Goal: Task Accomplishment & Management: Use online tool/utility

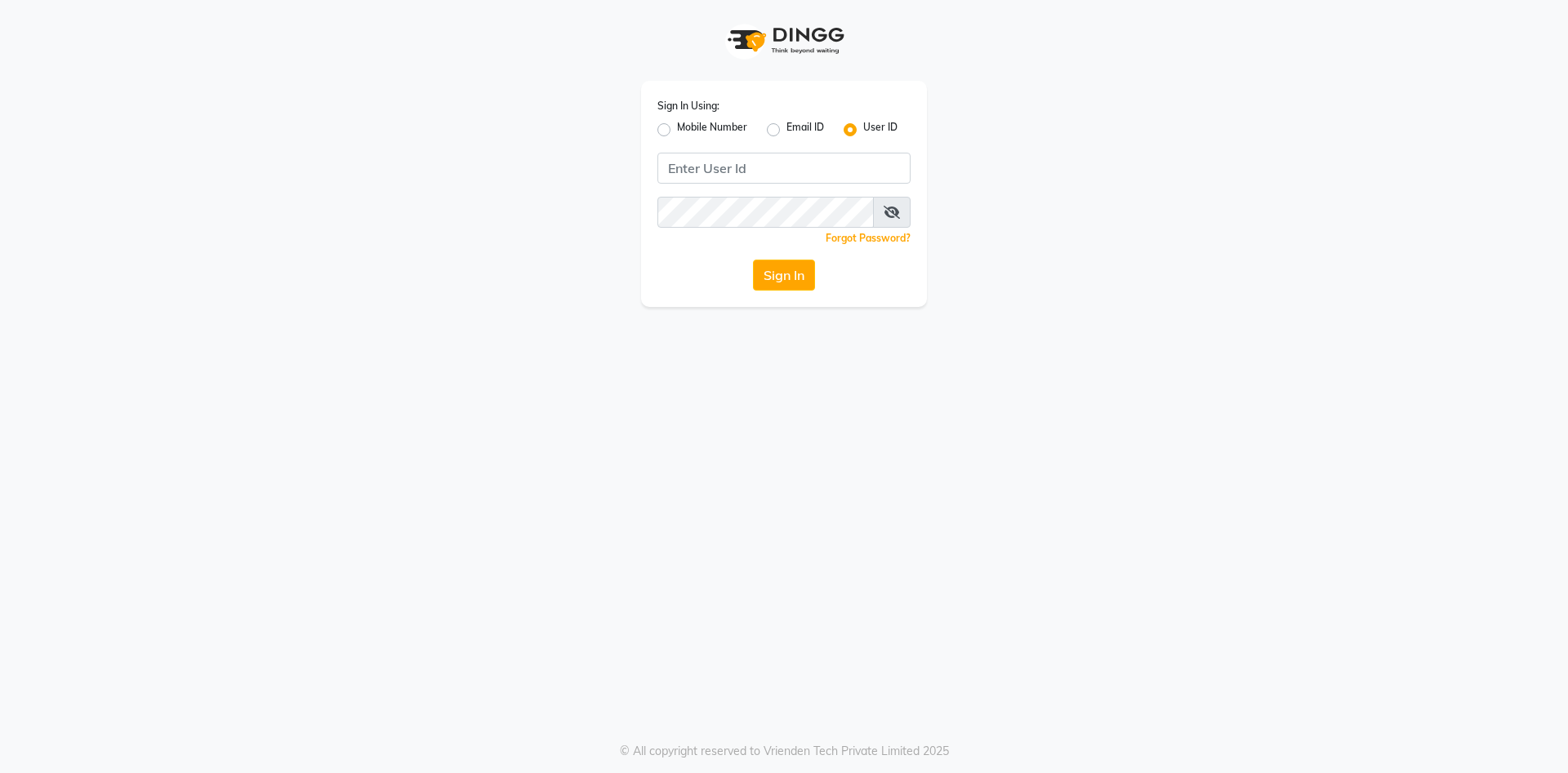
click at [677, 130] on label "Mobile Number" at bounding box center [711, 130] width 70 height 19
click at [677, 130] on input "Mobile Number" at bounding box center [682, 125] width 11 height 11
radio input "true"
radio input "false"
click at [768, 160] on input "Username" at bounding box center [811, 167] width 199 height 31
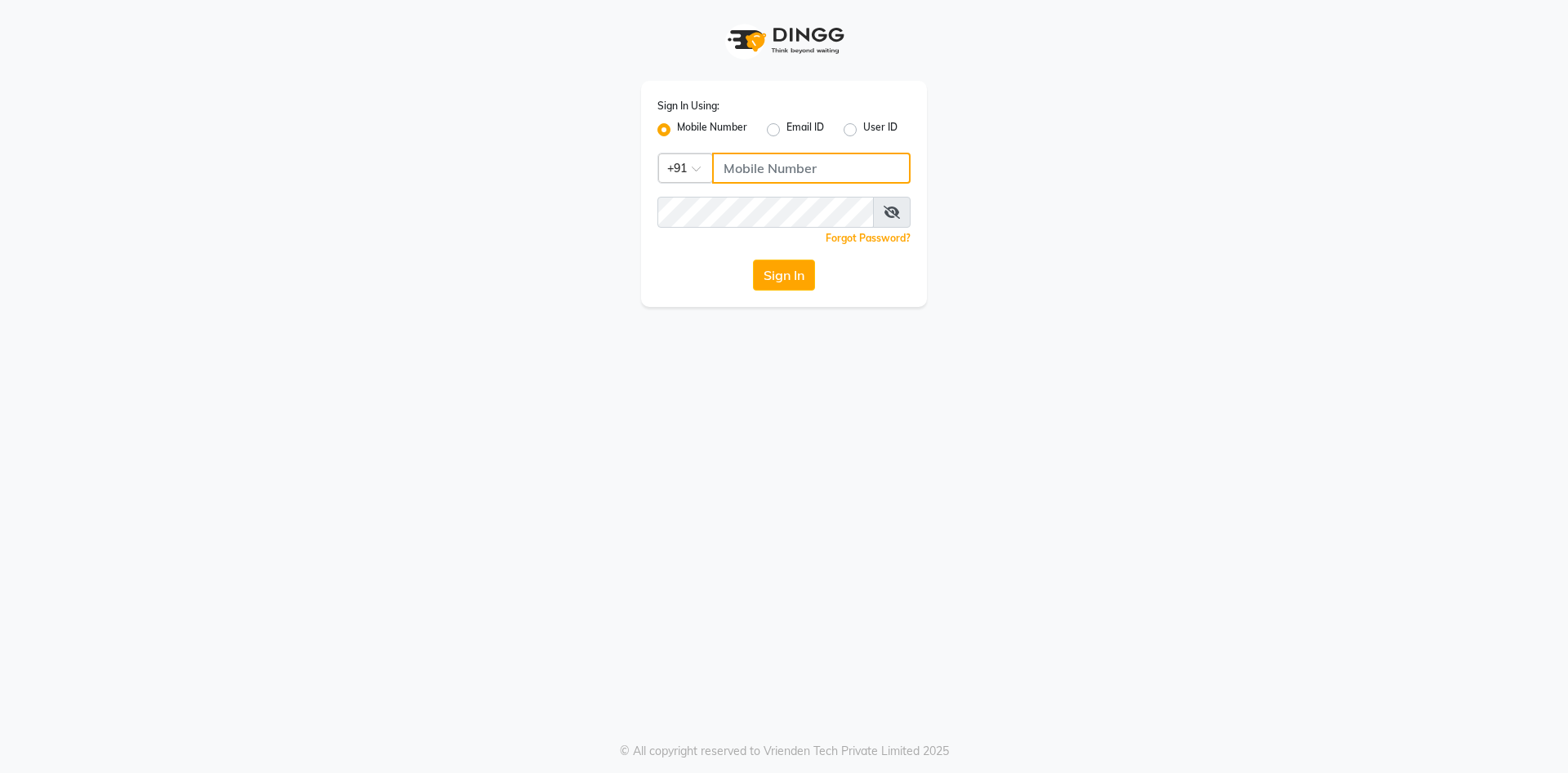
click at [768, 160] on input "Username" at bounding box center [811, 167] width 199 height 31
type input "9265804100"
click at [781, 271] on button "Sign In" at bounding box center [784, 275] width 62 height 31
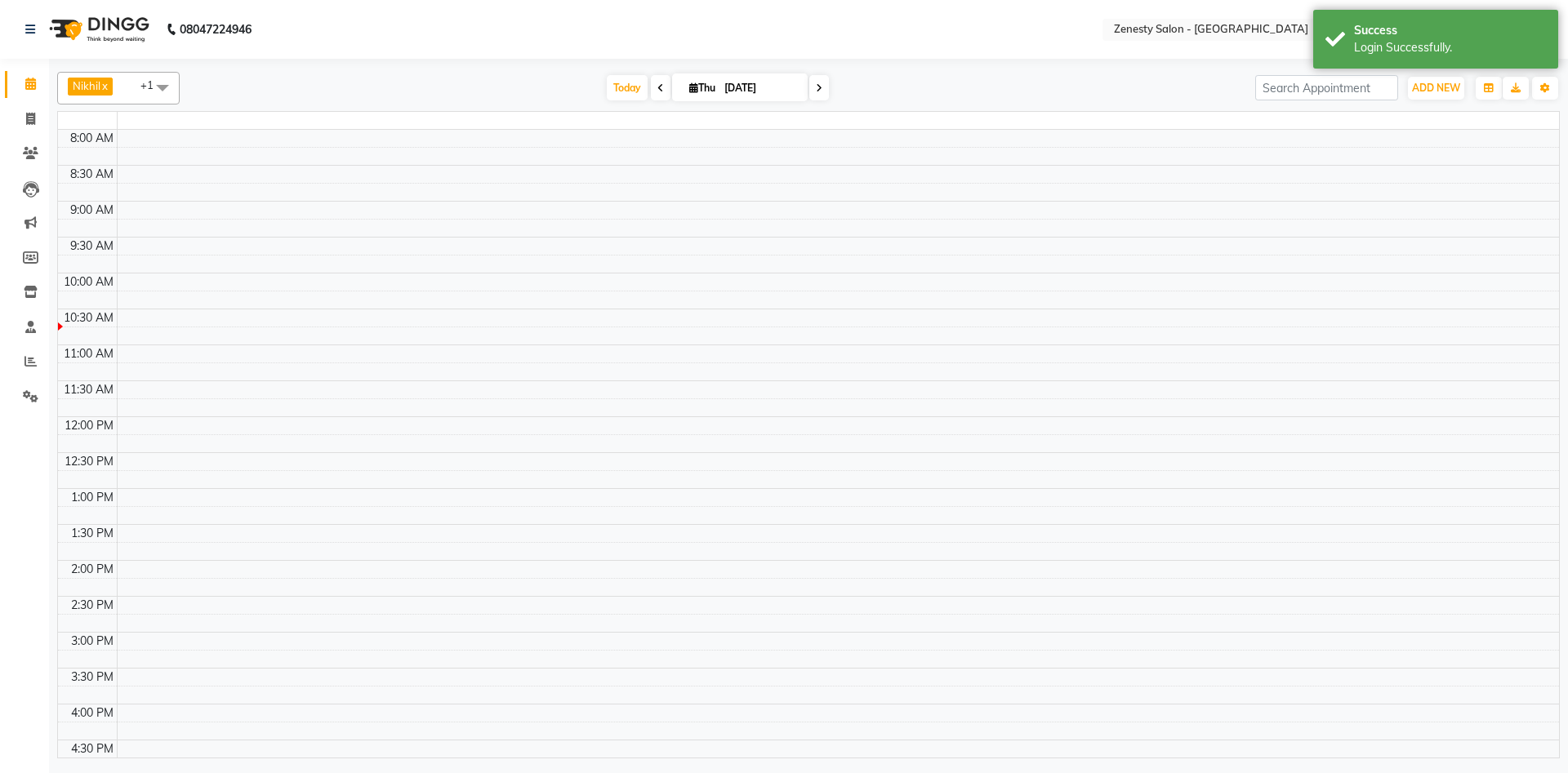
select select "en"
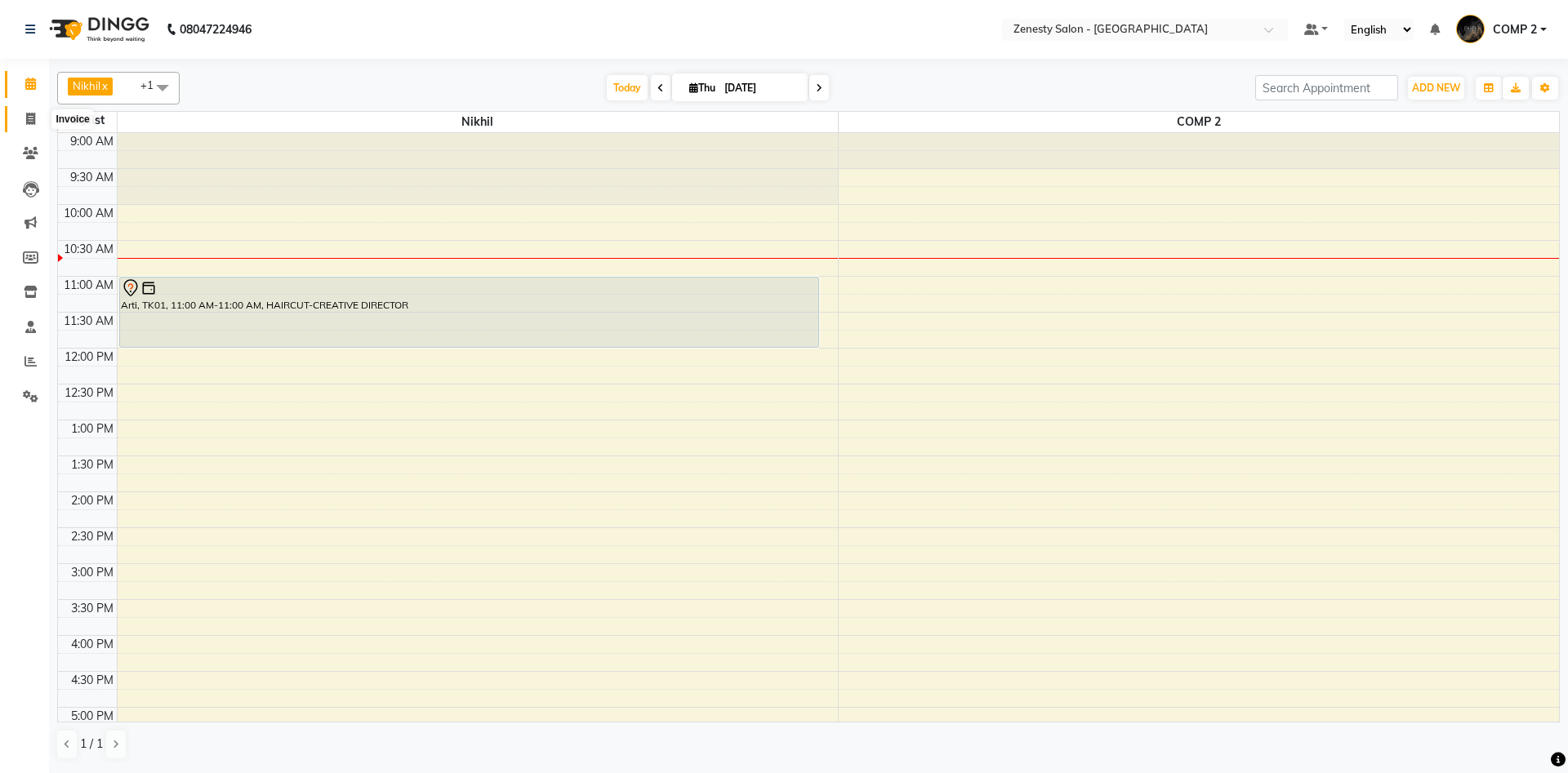
click at [27, 124] on icon at bounding box center [30, 119] width 9 height 13
select select "service"
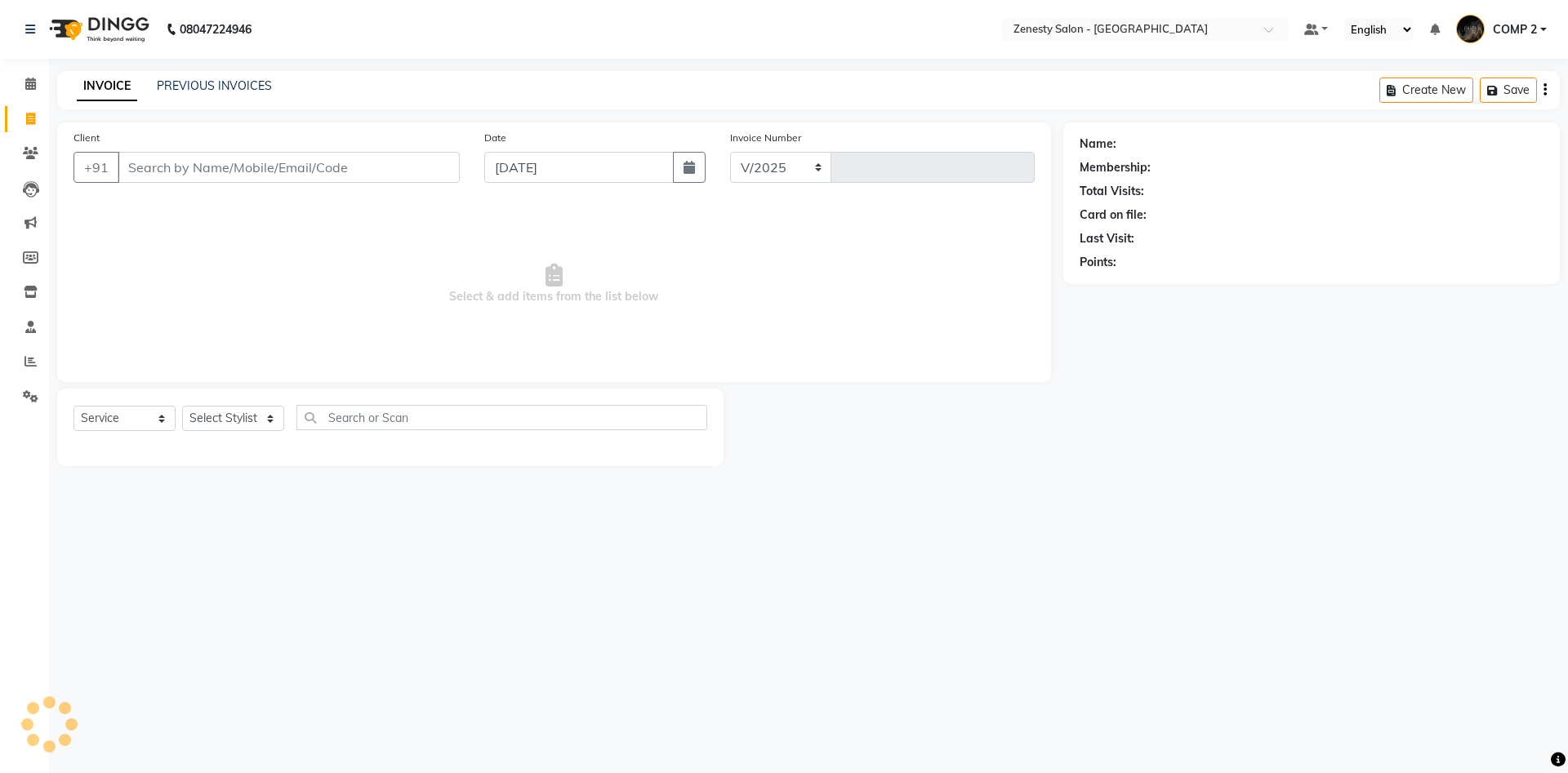
select select "5713"
type input "5674"
click at [73, 405] on select "Select Service Product Membership Package Voucher Prepaid Gift Card" at bounding box center [124, 418] width 102 height 25
click at [148, 423] on select "Select Service Product Membership Package Voucher Prepaid Gift Card" at bounding box center [124, 418] width 102 height 25
click at [73, 405] on select "Select Service Product Membership Package Voucher Prepaid Gift Card" at bounding box center [124, 418] width 102 height 25
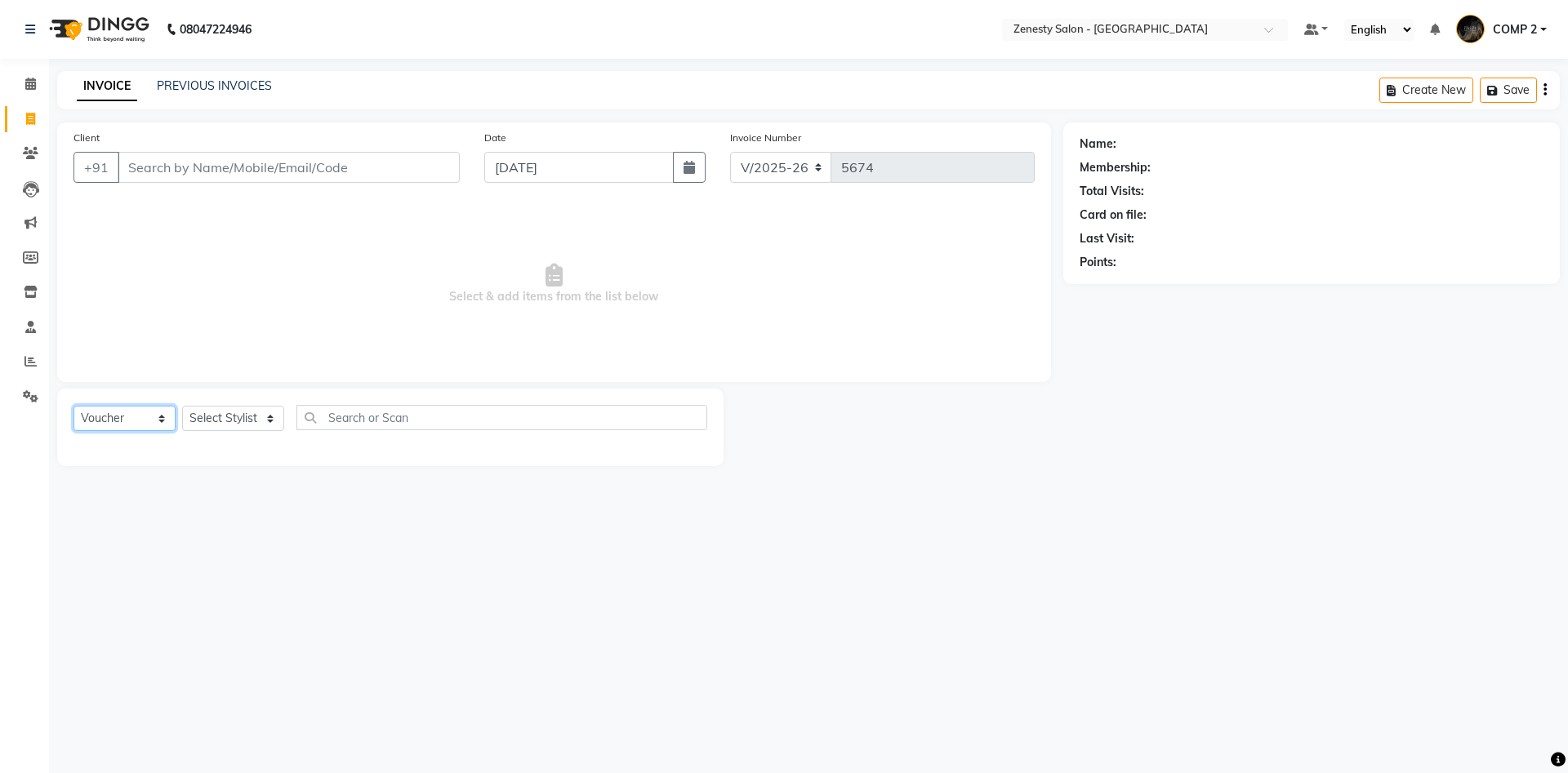
click option "Voucher" at bounding box center [0, 0] width 0 height 0
click at [73, 405] on select "Select Service Product Membership Package Voucher Prepaid Gift Card" at bounding box center [124, 418] width 102 height 25
click option "Gift Card" at bounding box center [0, 0] width 0 height 0
click at [73, 405] on select "Select Service Product Membership Package Voucher Prepaid Gift Card" at bounding box center [124, 418] width 102 height 25
select select "service"
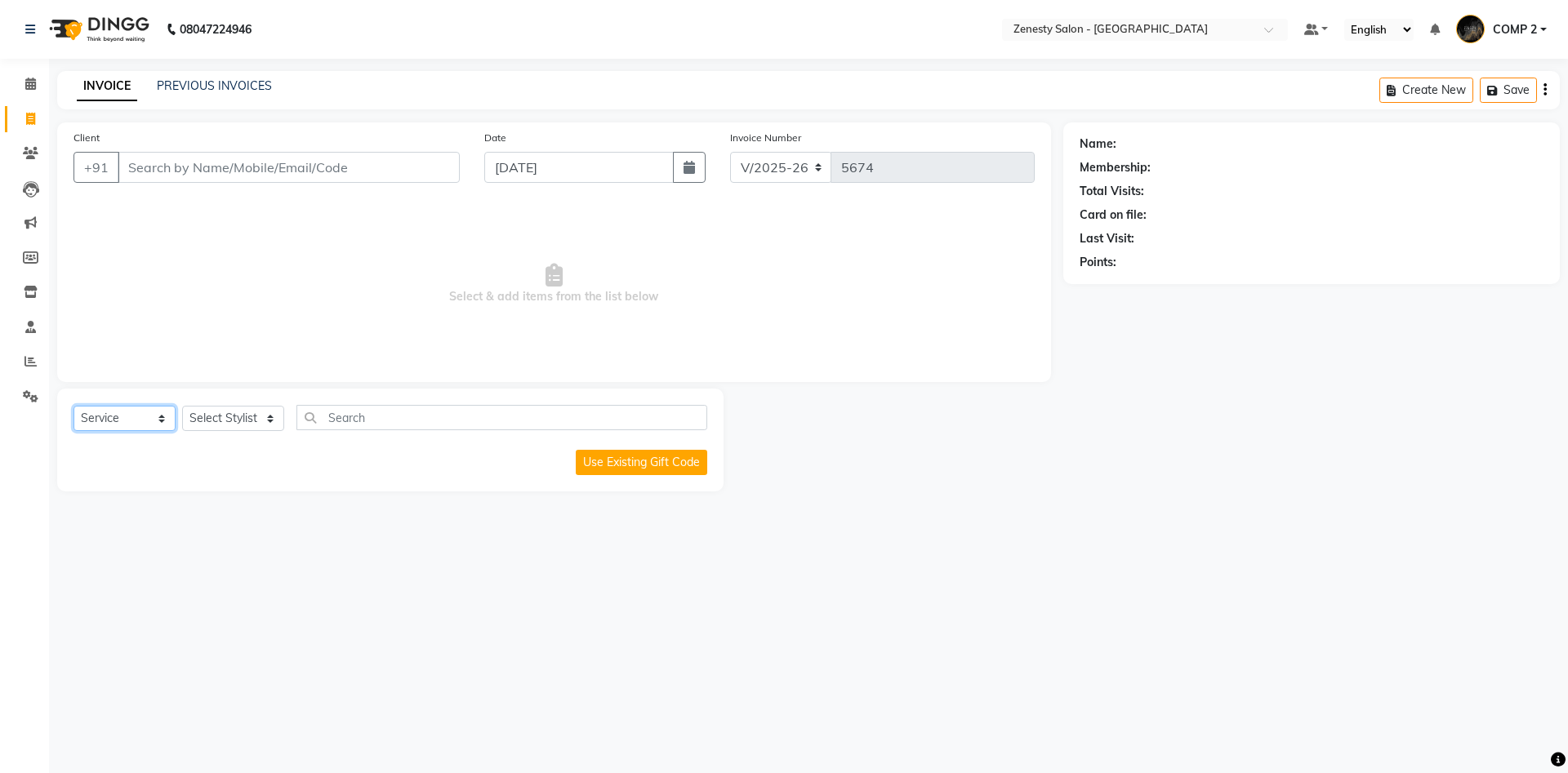
click option "Service" at bounding box center [0, 0] width 0 height 0
click at [222, 84] on link "PREVIOUS INVOICES" at bounding box center [214, 85] width 115 height 14
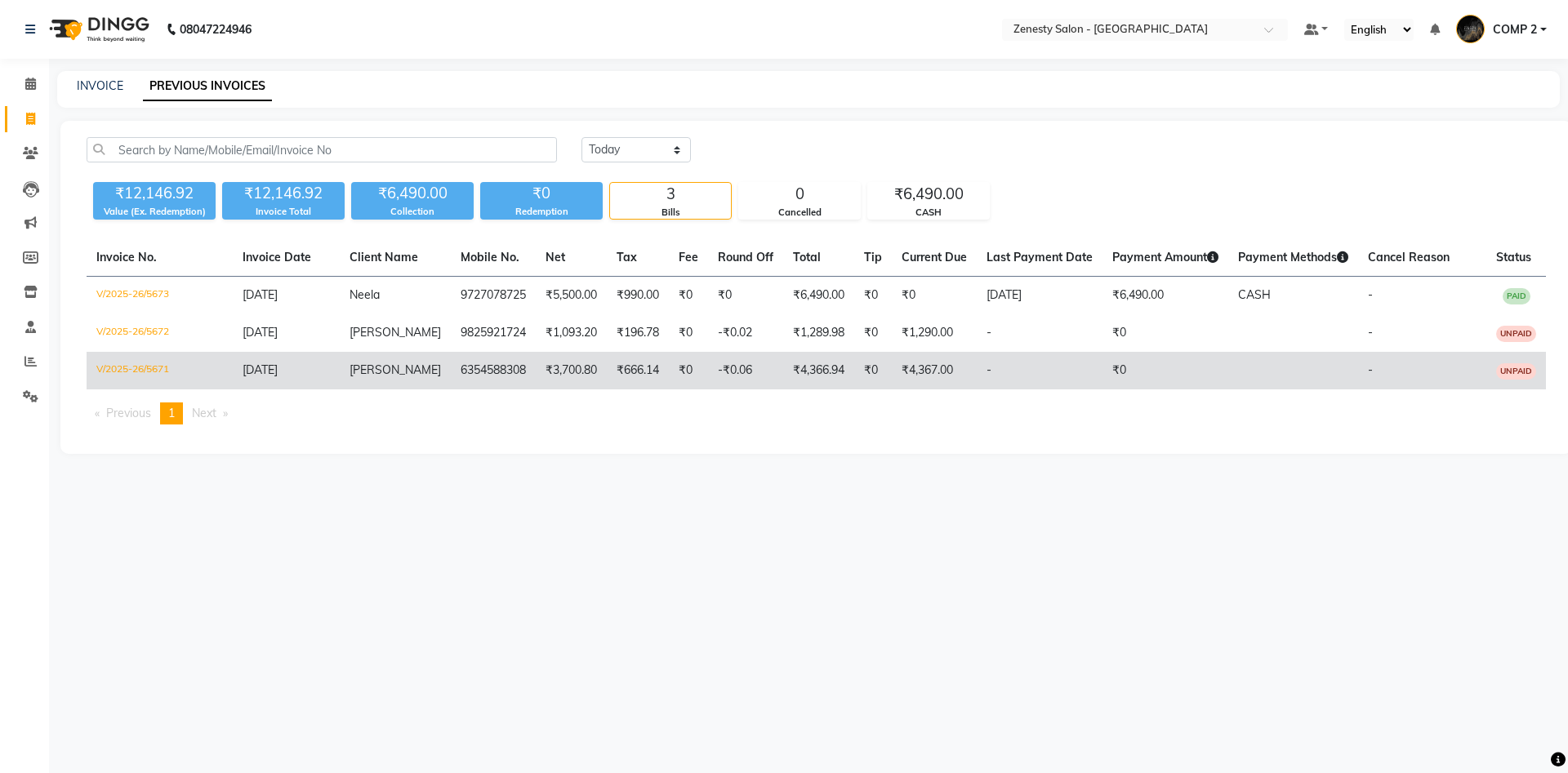
click at [874, 368] on td "₹0" at bounding box center [873, 370] width 38 height 38
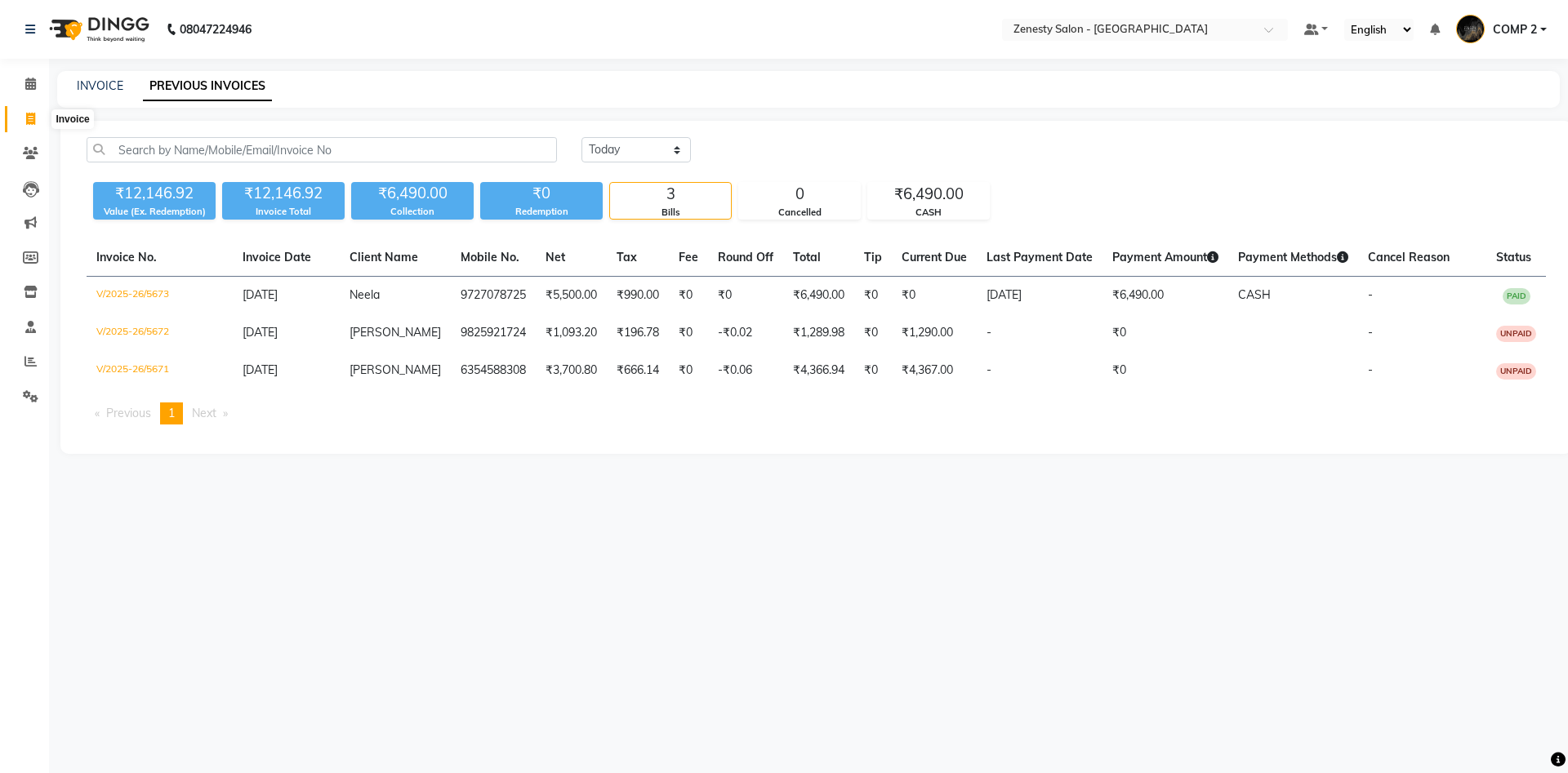
click at [32, 124] on icon at bounding box center [30, 119] width 9 height 13
select select "service"
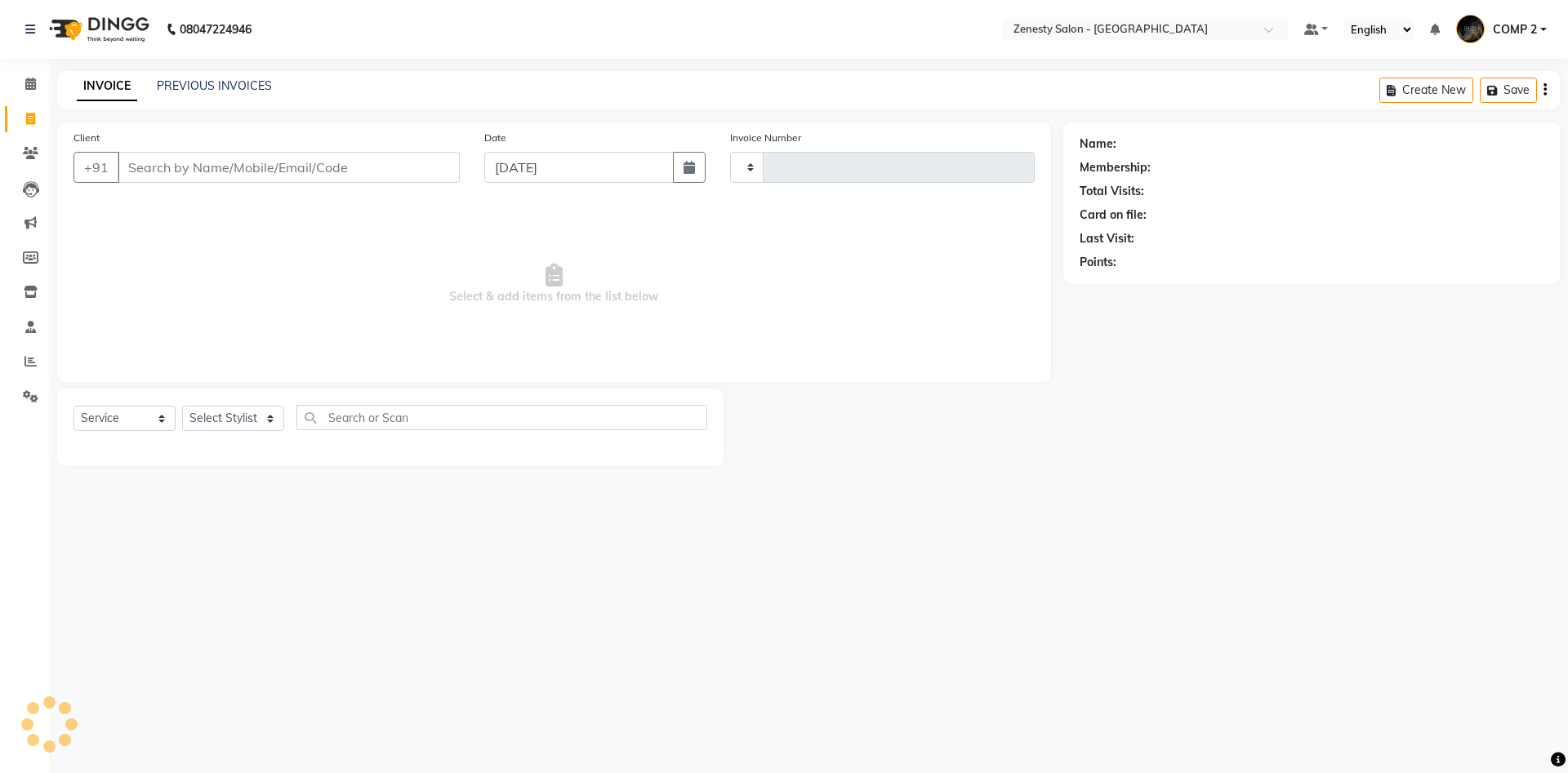
type input "5674"
select select "5713"
click at [435, 161] on input "Client" at bounding box center [289, 167] width 343 height 31
click at [36, 83] on icon at bounding box center [30, 83] width 11 height 13
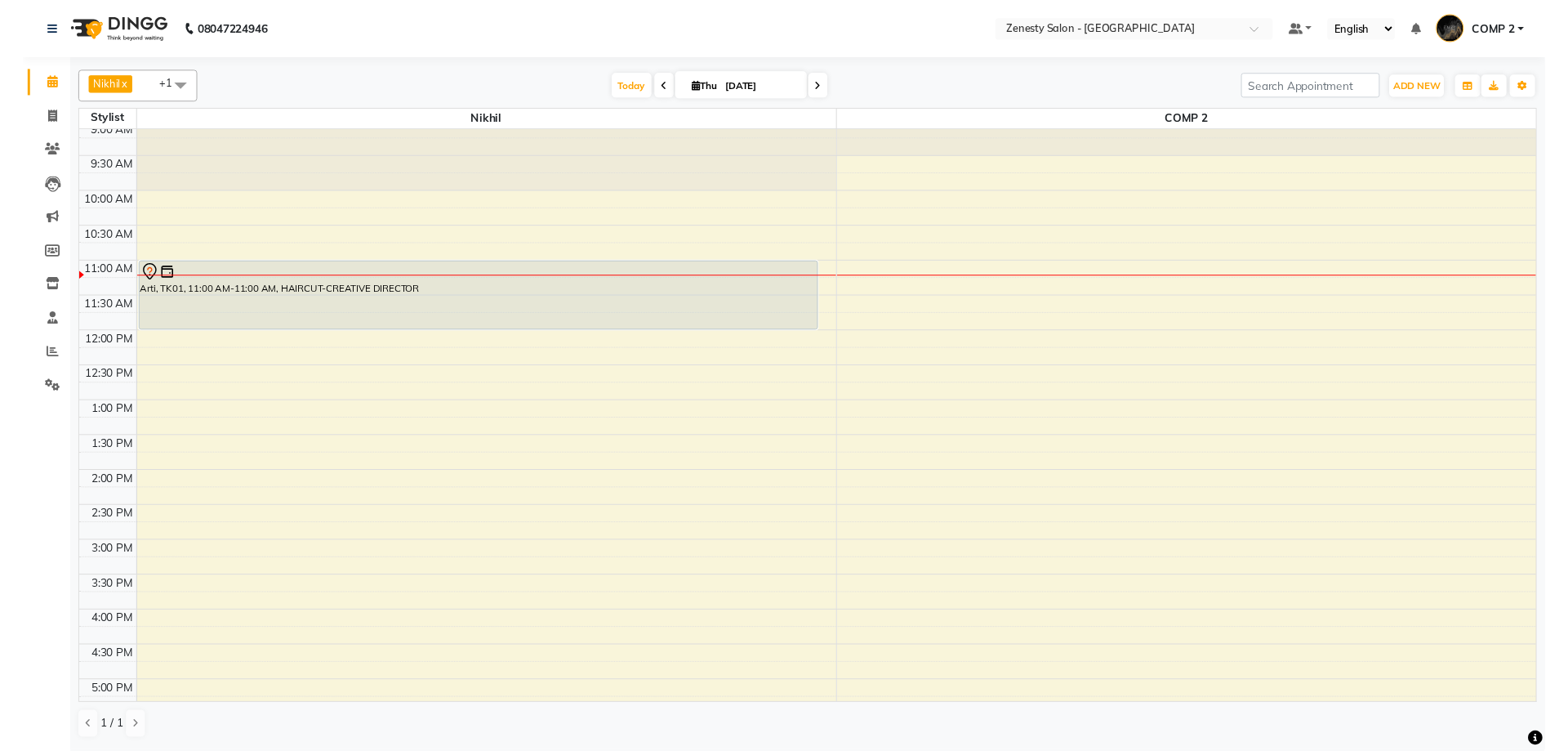
scroll to position [97, 0]
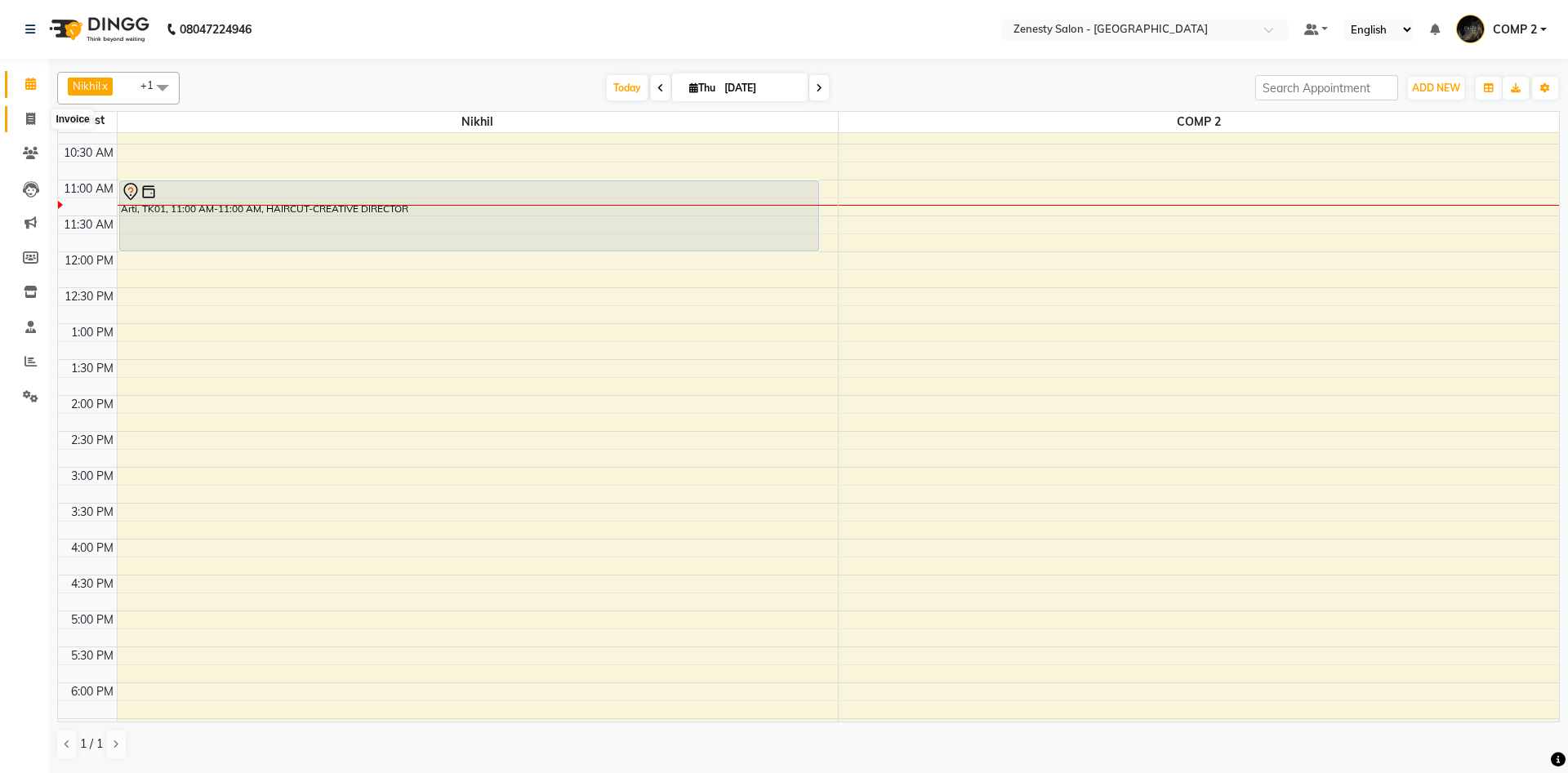
click at [35, 122] on icon at bounding box center [30, 119] width 9 height 13
select select "service"
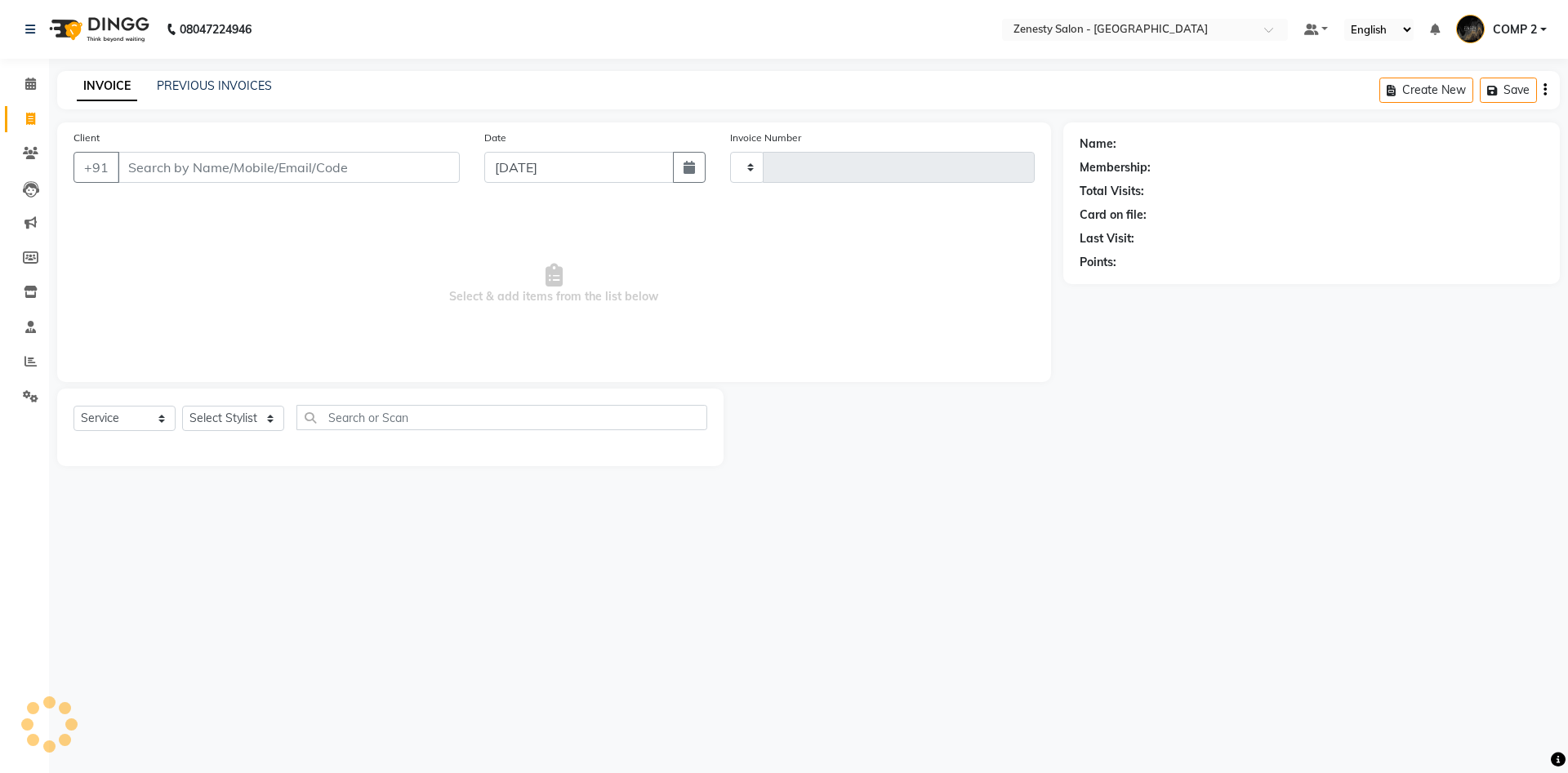
type input "5675"
select select "5713"
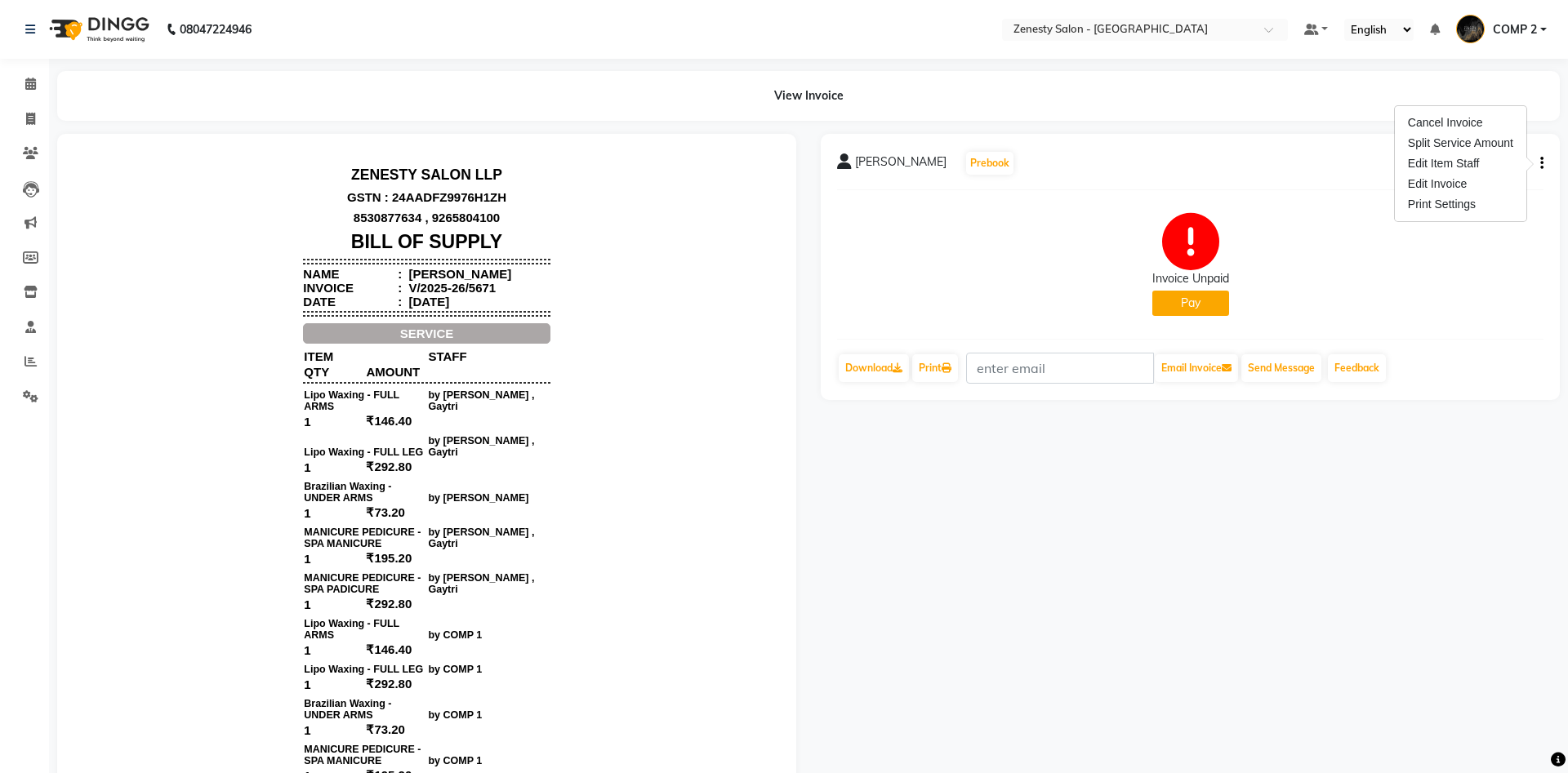
click at [1482, 194] on div "Print Settings" at bounding box center [1460, 204] width 112 height 20
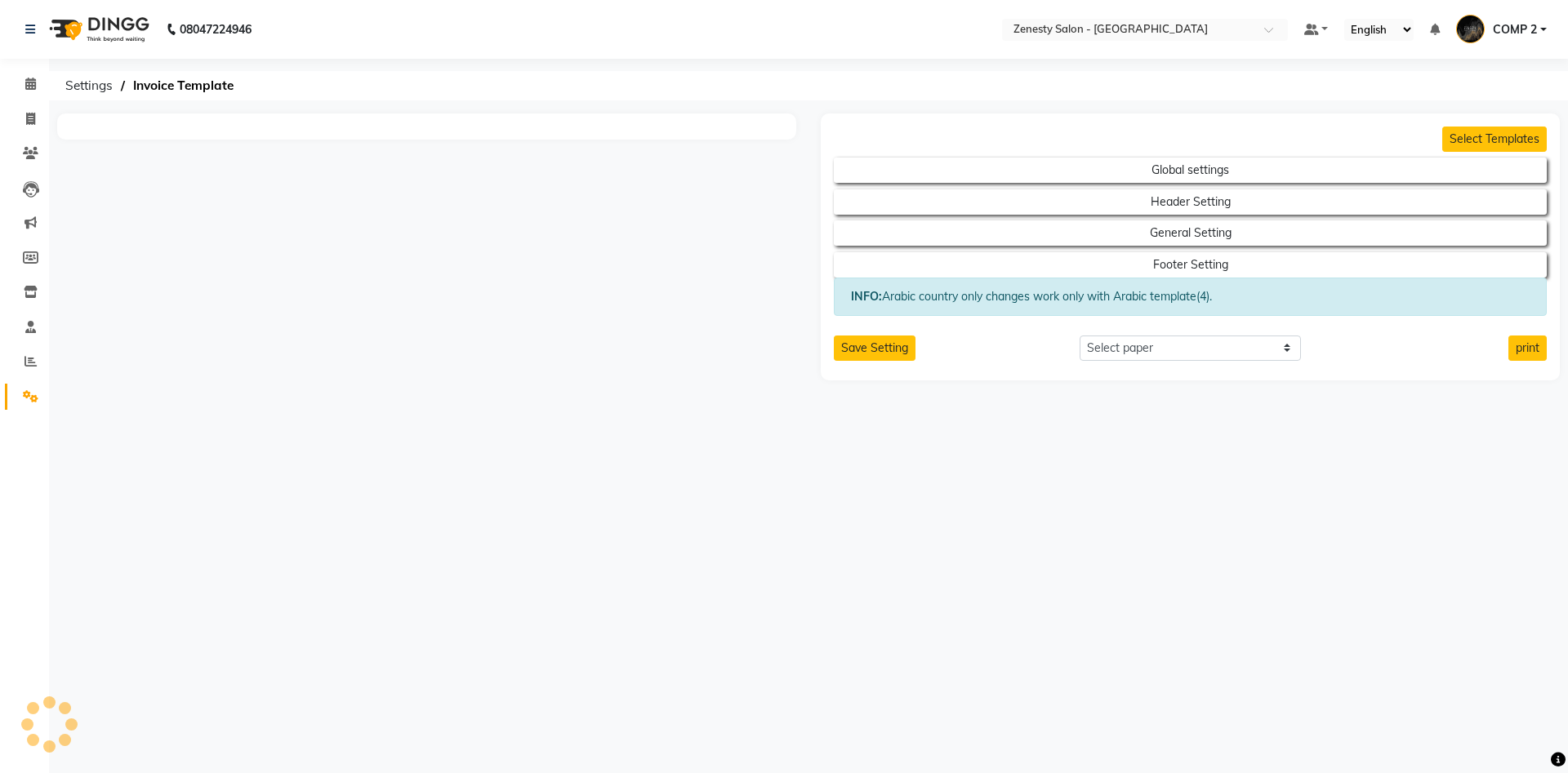
select select "thermal"
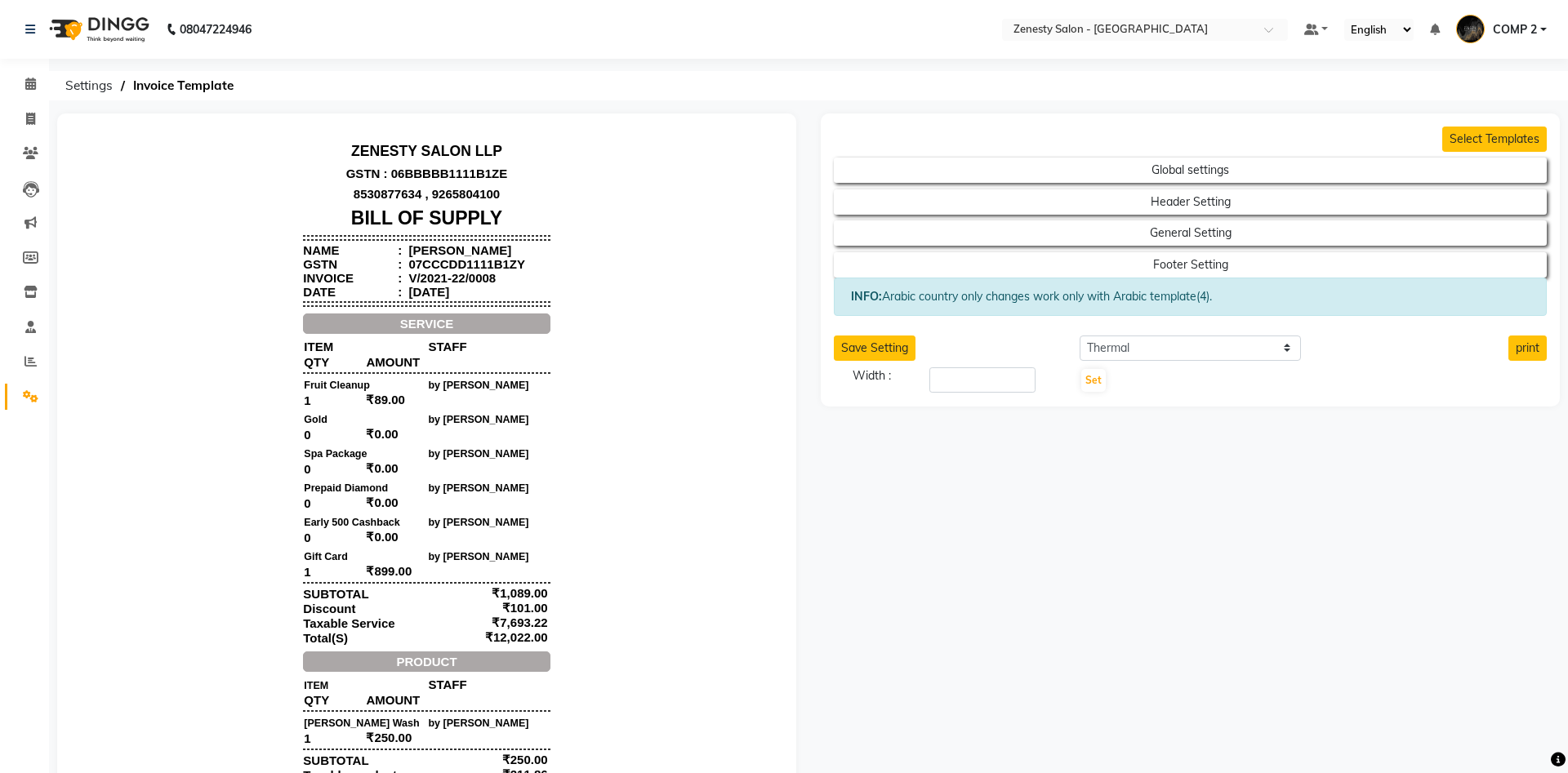
scroll to position [13, 0]
click at [23, 114] on span at bounding box center [30, 119] width 29 height 19
select select "service"
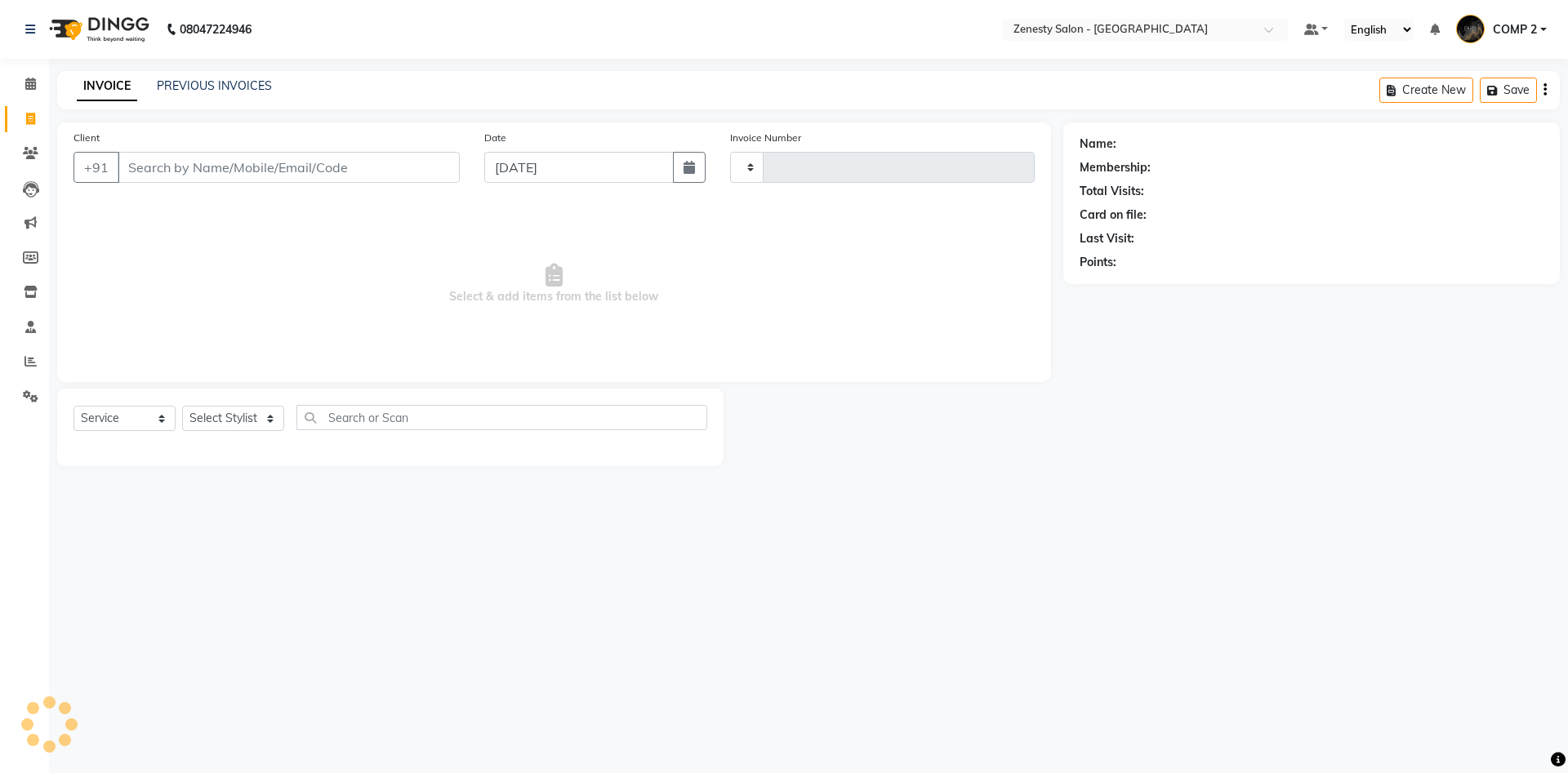
type input "5674"
select select "5713"
click at [199, 85] on link "PREVIOUS INVOICES" at bounding box center [214, 85] width 115 height 14
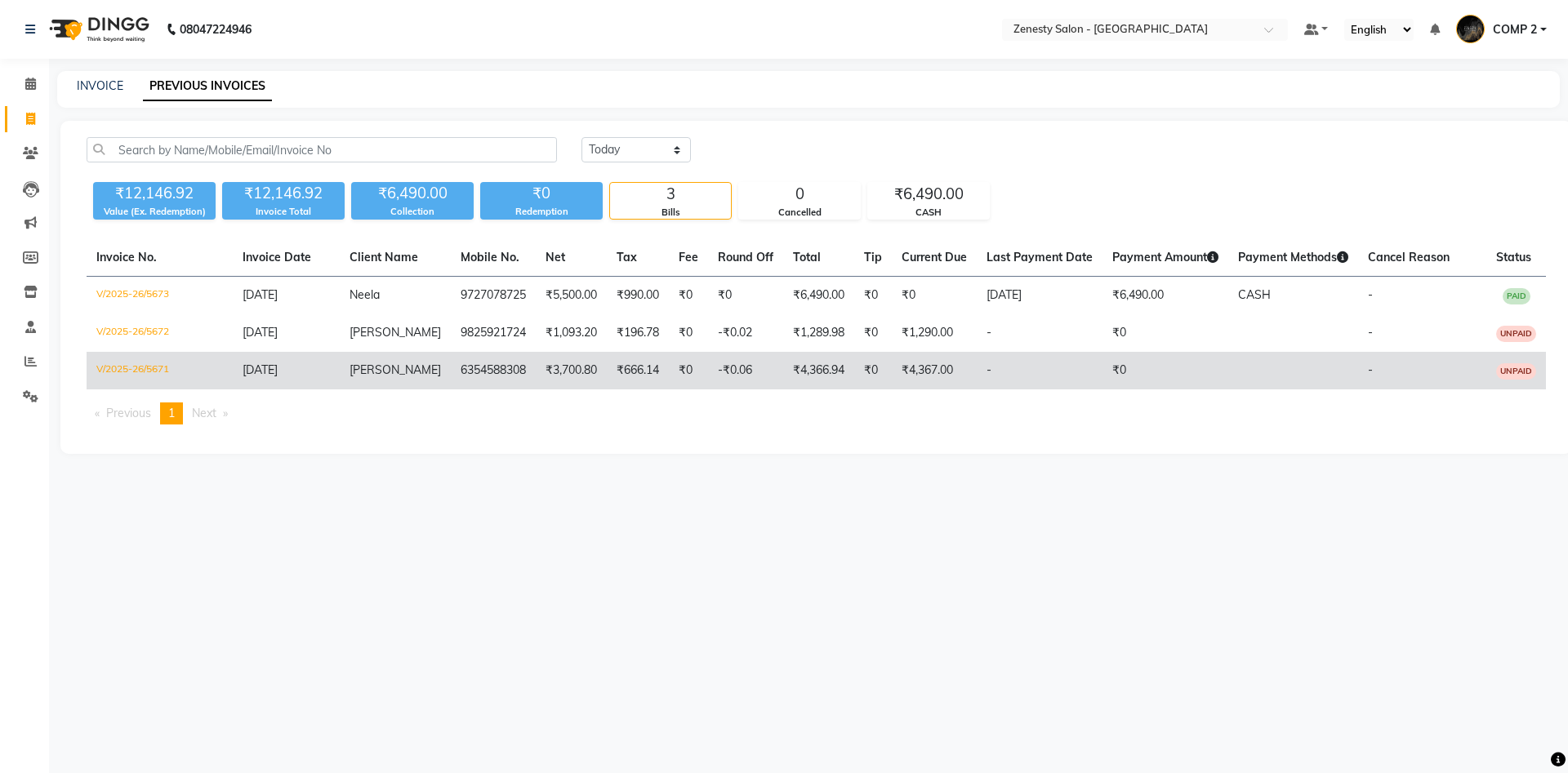
click at [336, 374] on td "[DATE]" at bounding box center [286, 370] width 107 height 38
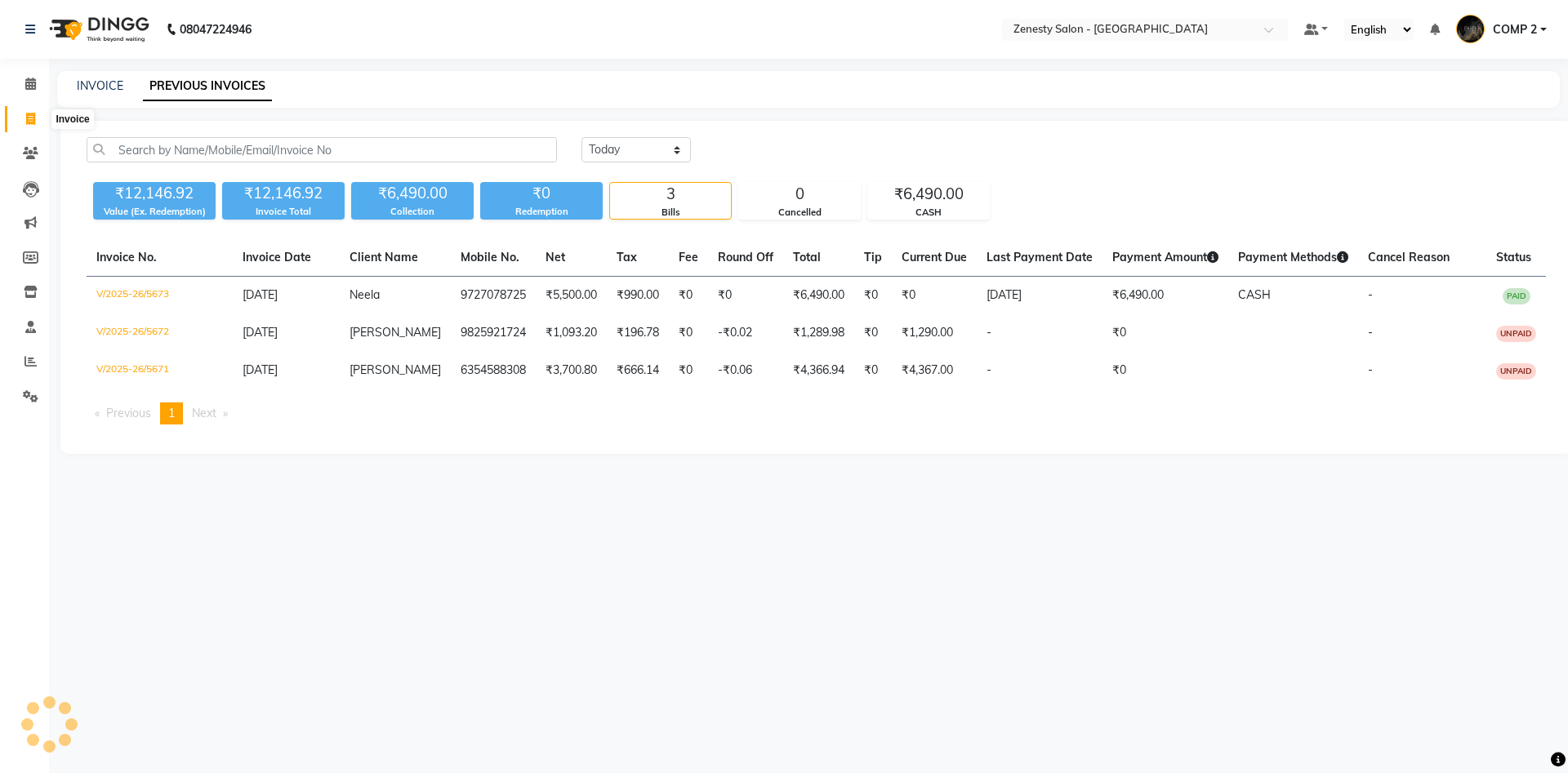
click at [35, 123] on icon at bounding box center [30, 119] width 9 height 13
select select "5713"
select select "service"
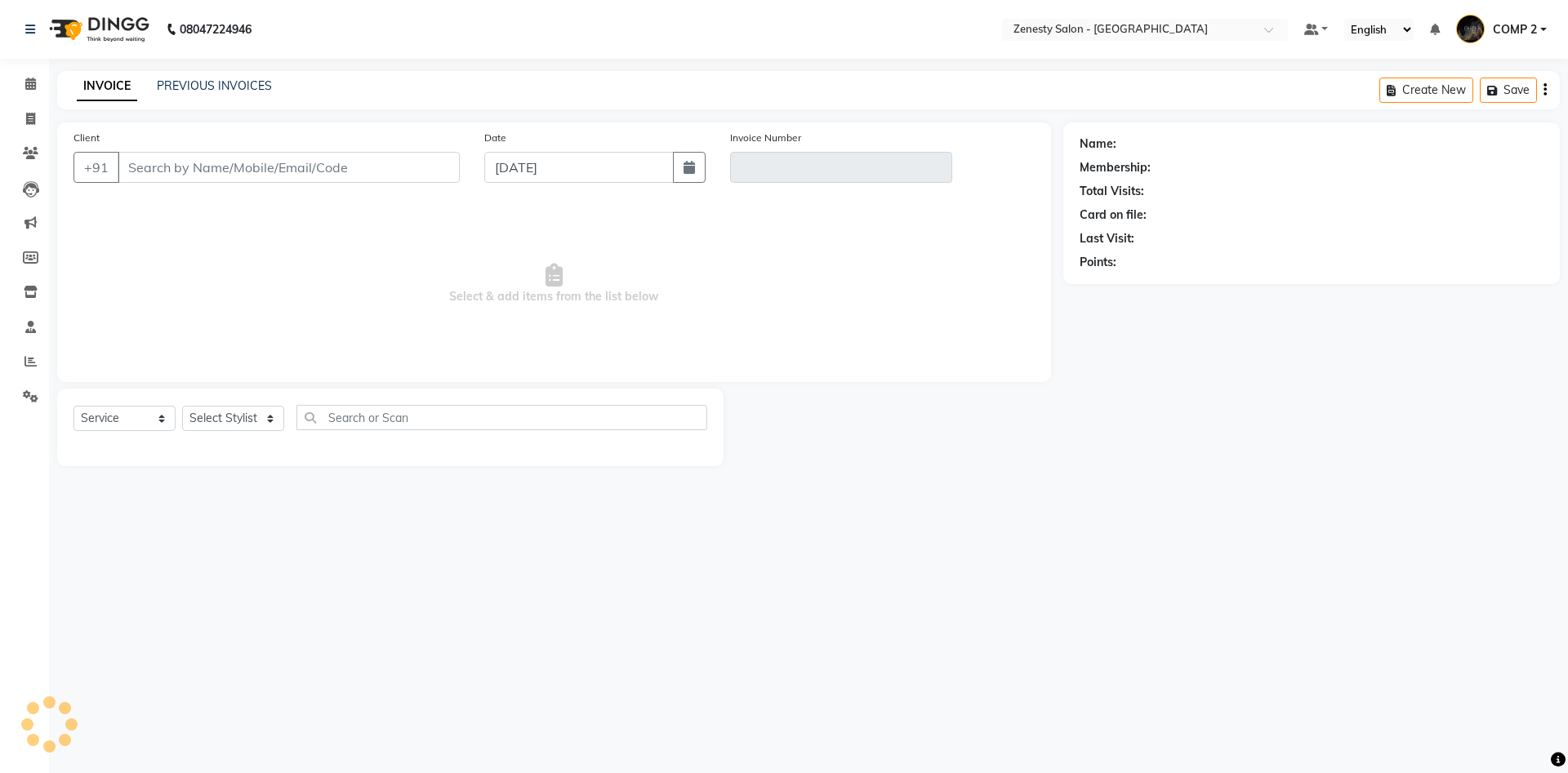
select select "service"
type input "6354588308"
type input "V/2025-26/5671"
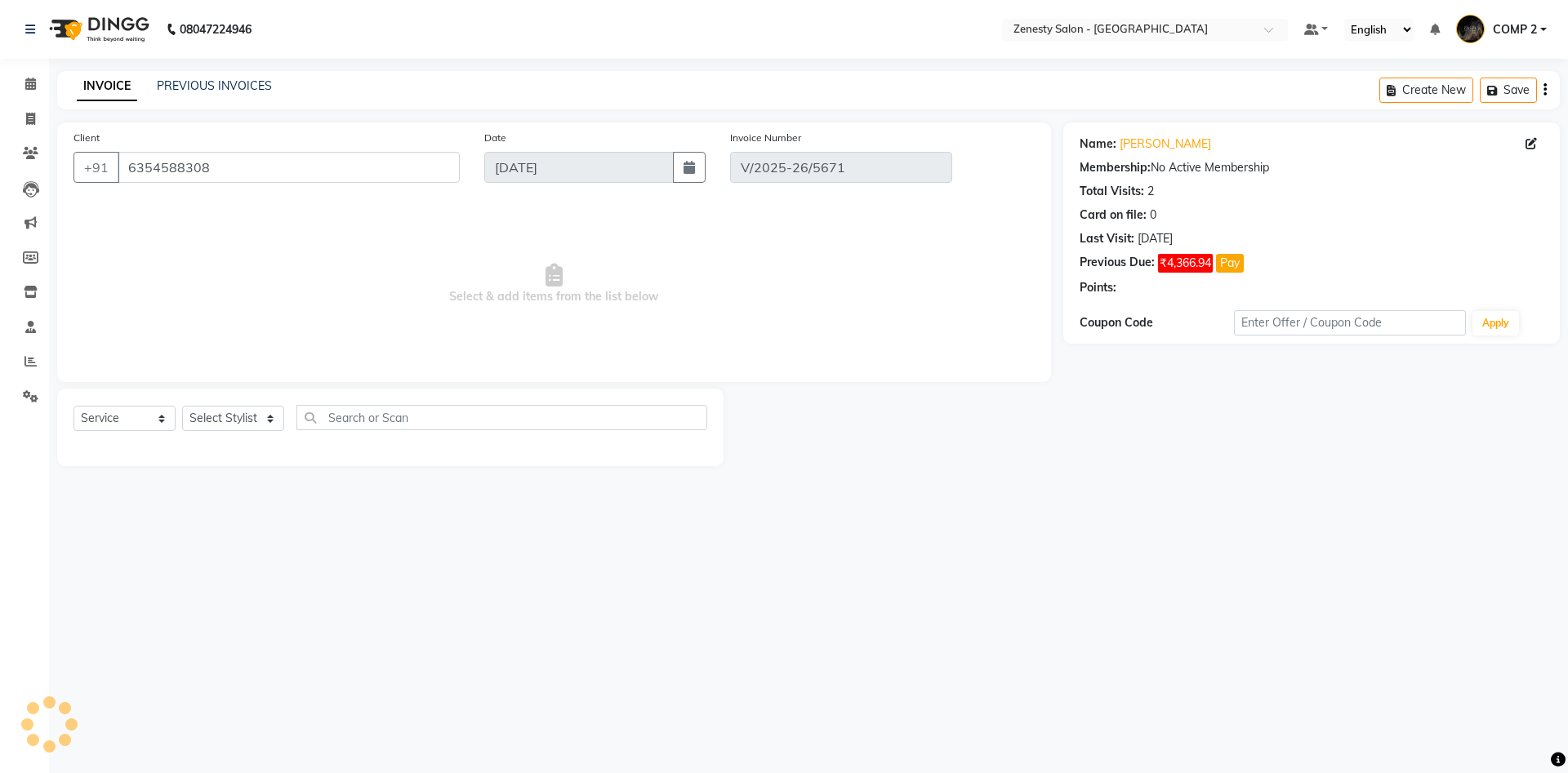
select select "select"
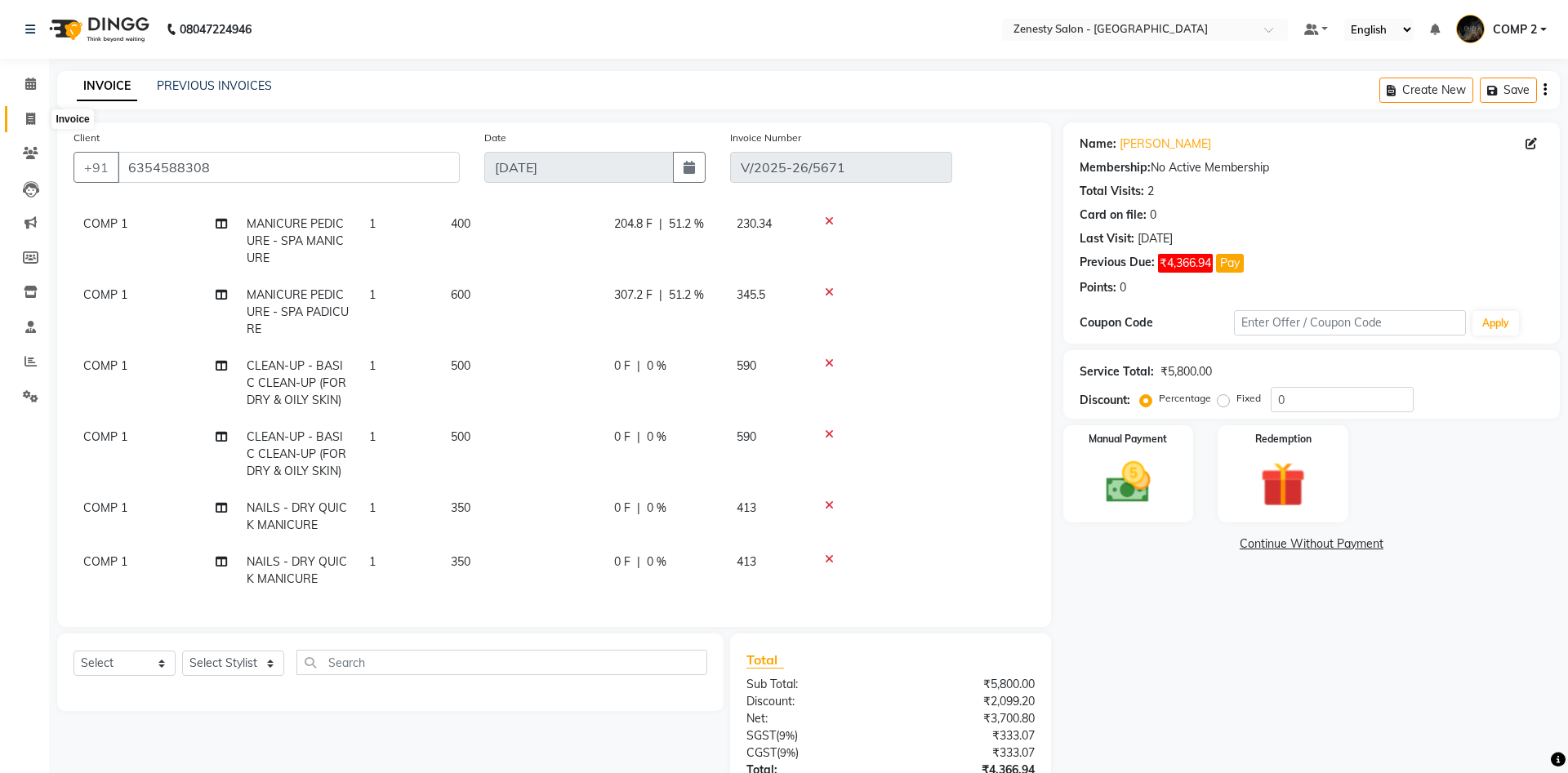
click at [31, 116] on icon at bounding box center [30, 119] width 9 height 13
select select "5713"
select select "service"
